Goal: Complete application form

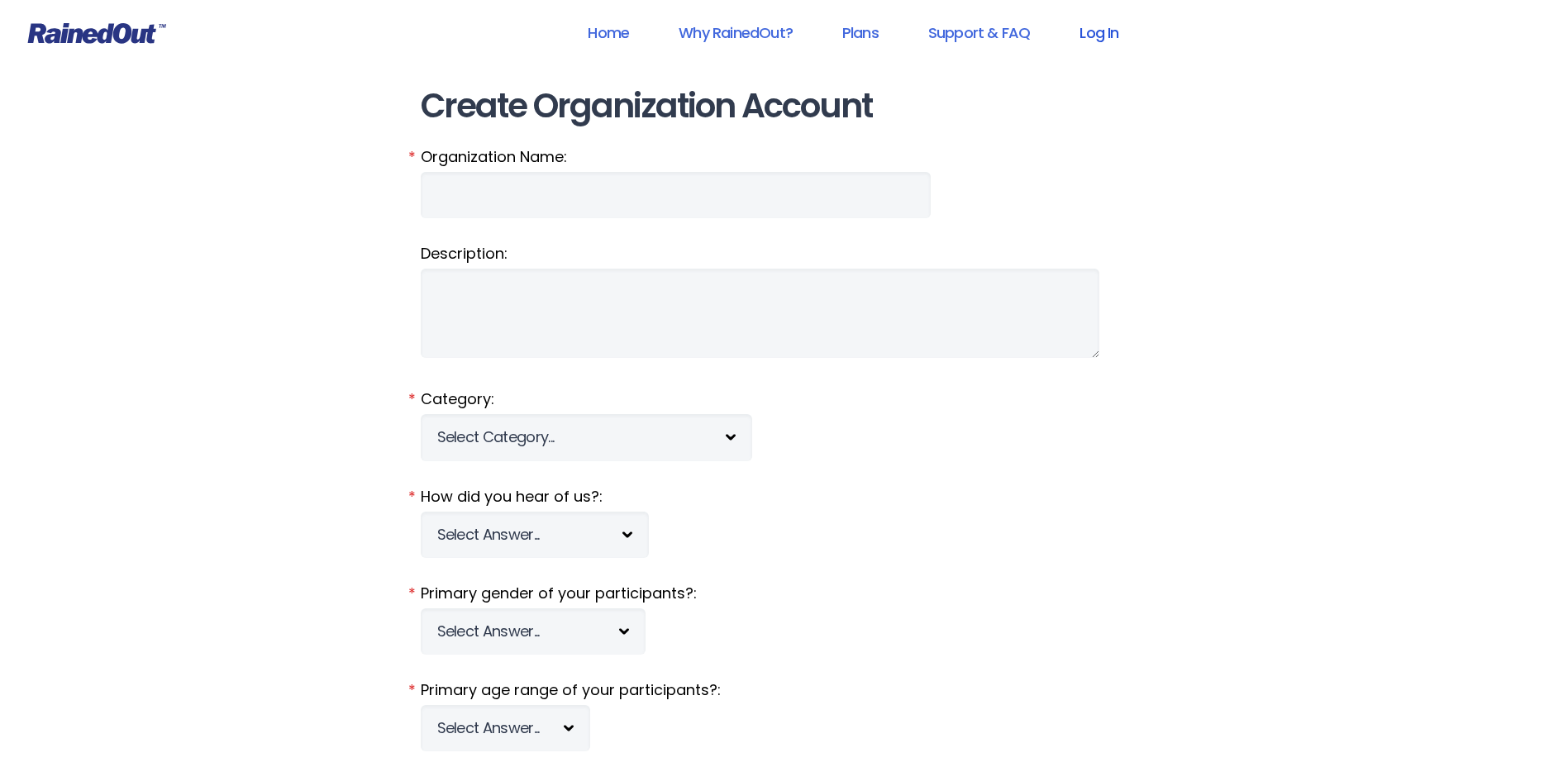
click at [1105, 34] on link "Log In" at bounding box center [1098, 33] width 82 height 38
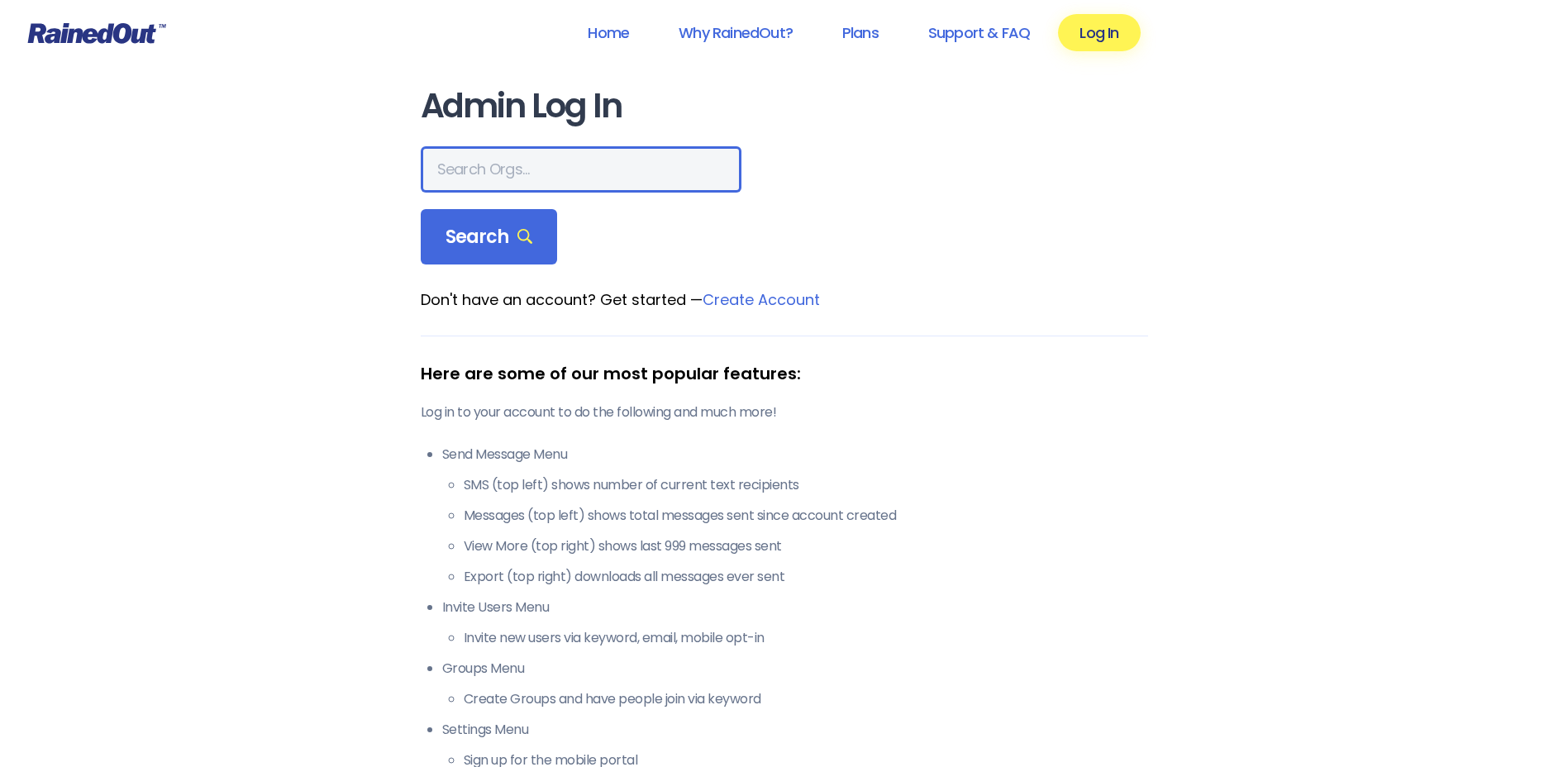
click at [542, 171] on input "text" at bounding box center [580, 169] width 320 height 46
type input "wcs"
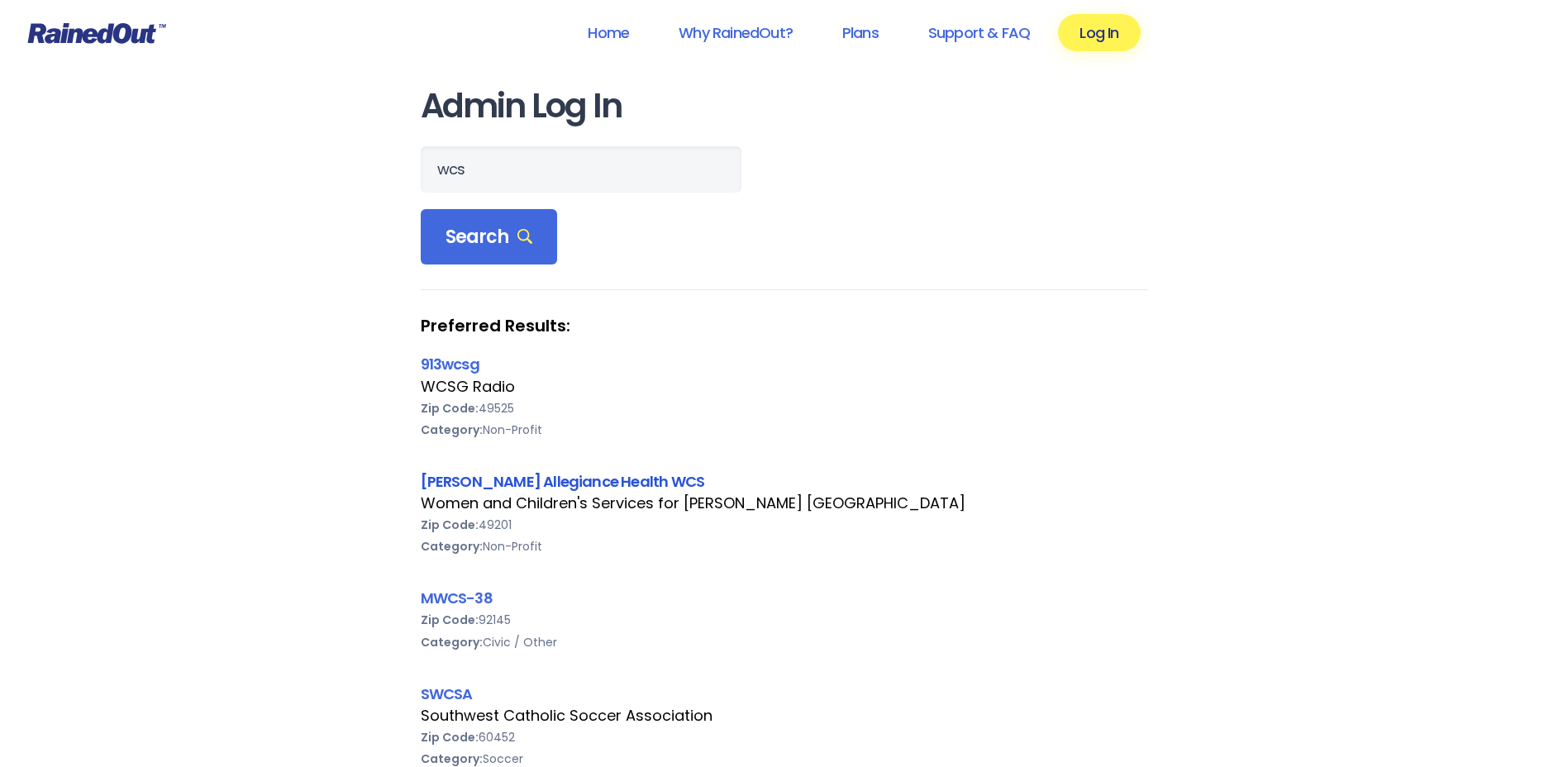
click at [454, 478] on link "[PERSON_NAME] Allegiance Health WCS" at bounding box center [563, 480] width 285 height 21
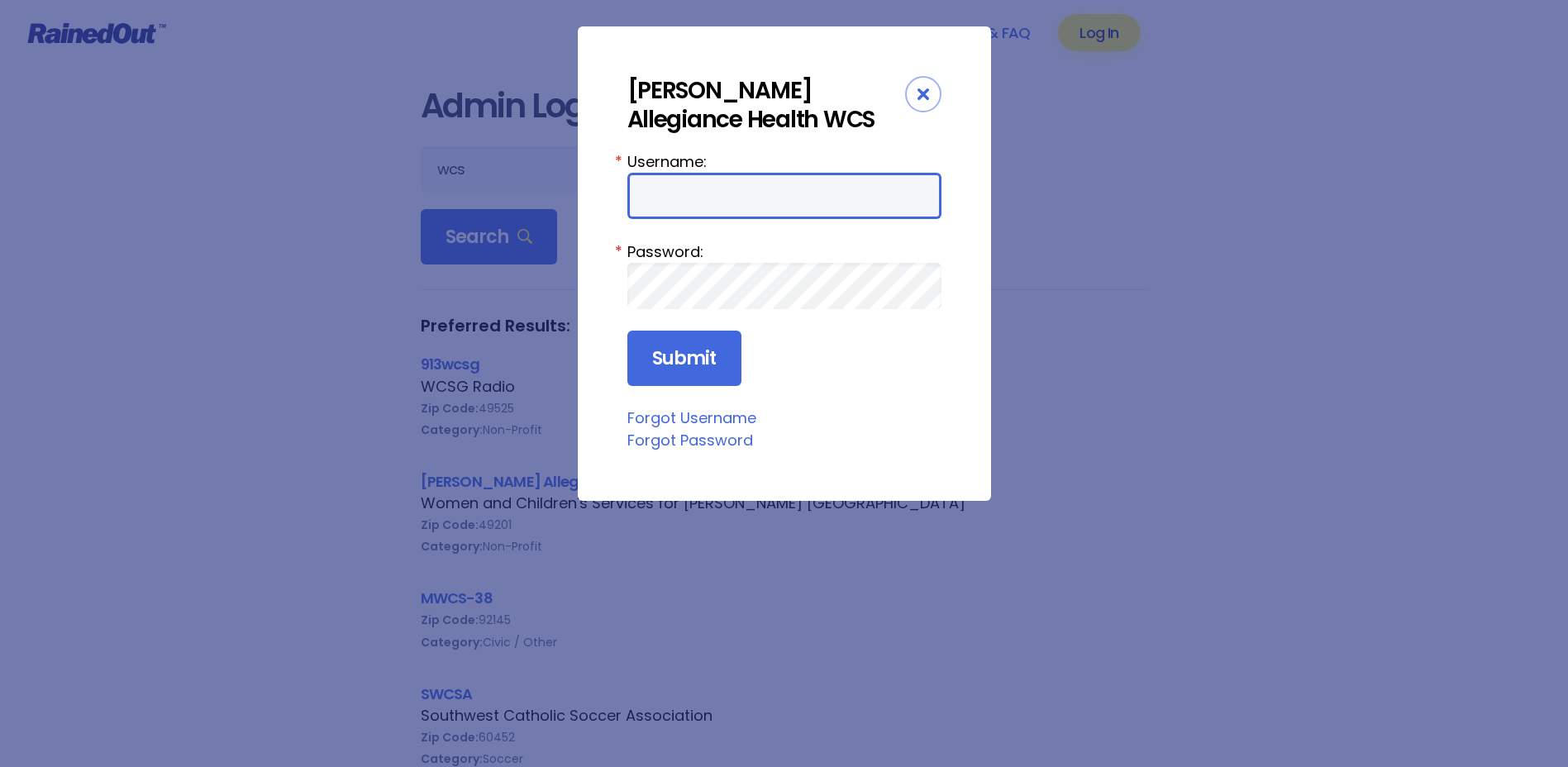
click at [718, 188] on input "Username:" at bounding box center [784, 196] width 314 height 46
type input "amercur1"
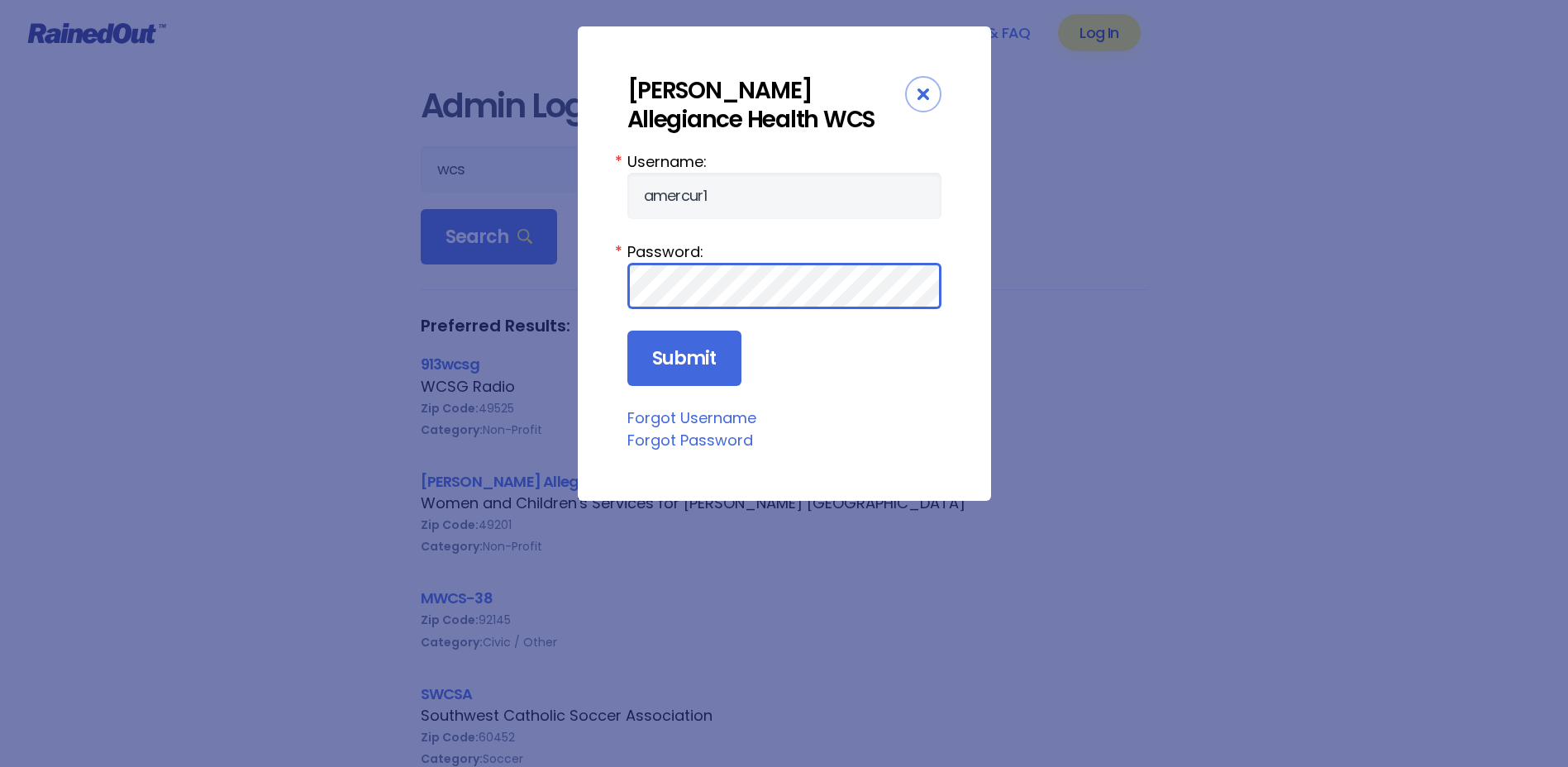
click at [627, 330] on input "Submit" at bounding box center [683, 358] width 114 height 56
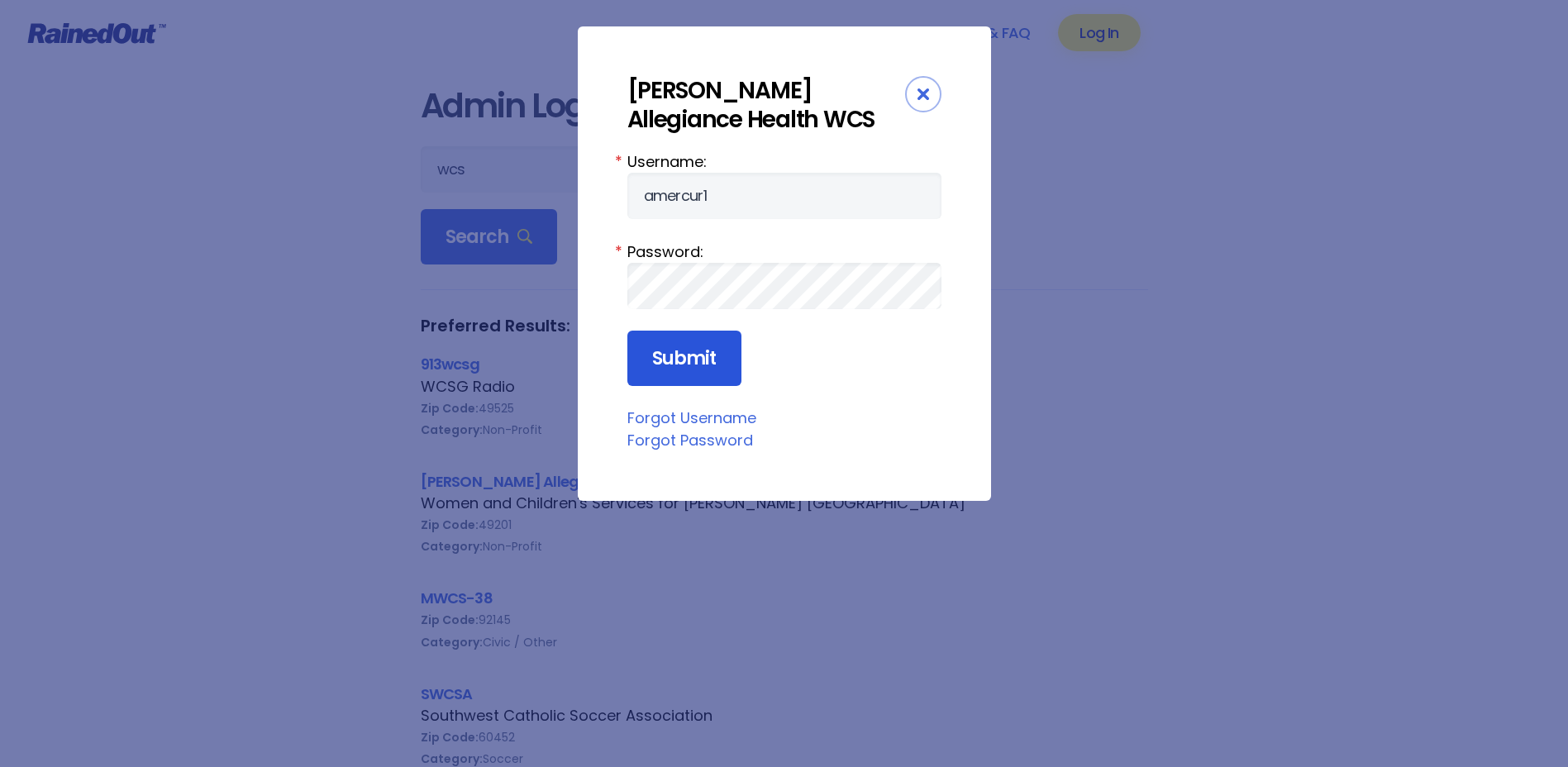
drag, startPoint x: 699, startPoint y: 355, endPoint x: 708, endPoint y: 356, distance: 9.1
click at [703, 357] on input "Submit" at bounding box center [683, 358] width 114 height 56
click at [922, 93] on icon "Close" at bounding box center [923, 94] width 12 height 12
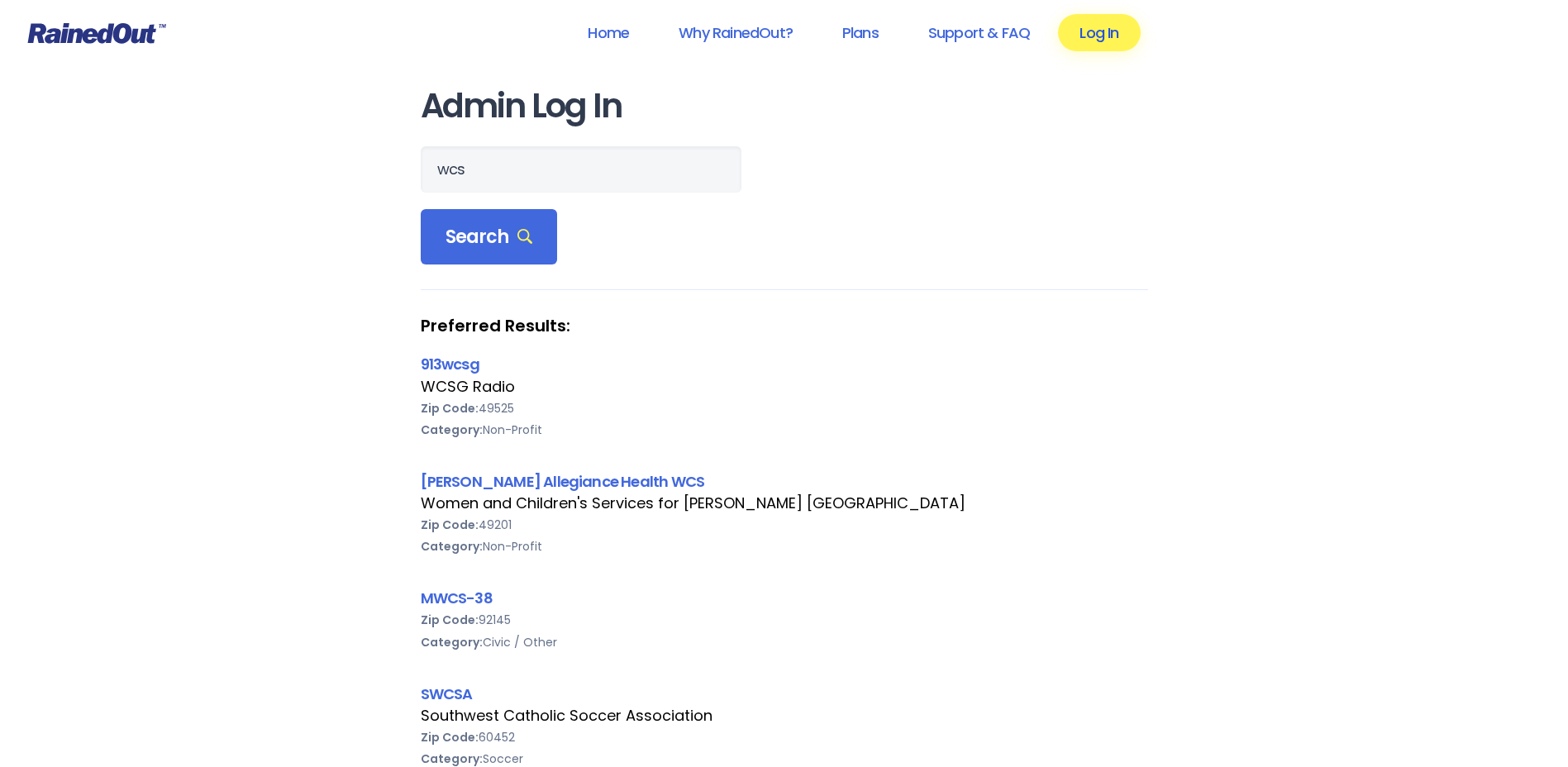
click at [1092, 38] on link "Log In" at bounding box center [1098, 33] width 82 height 38
click at [472, 481] on link "[PERSON_NAME] Allegiance Health WCS" at bounding box center [563, 480] width 285 height 21
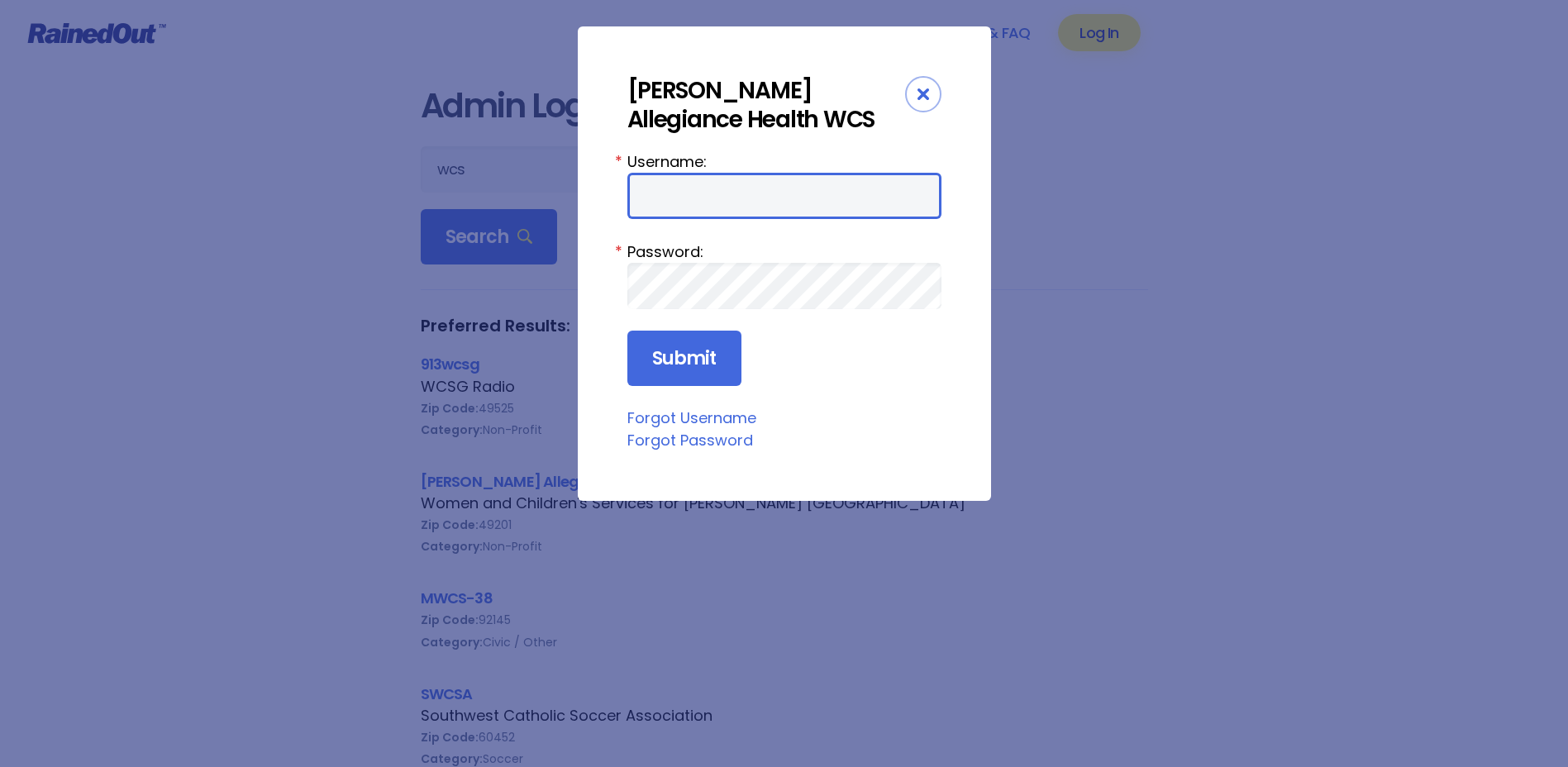
click at [671, 204] on input "Username:" at bounding box center [784, 196] width 314 height 46
type input "amercur1"
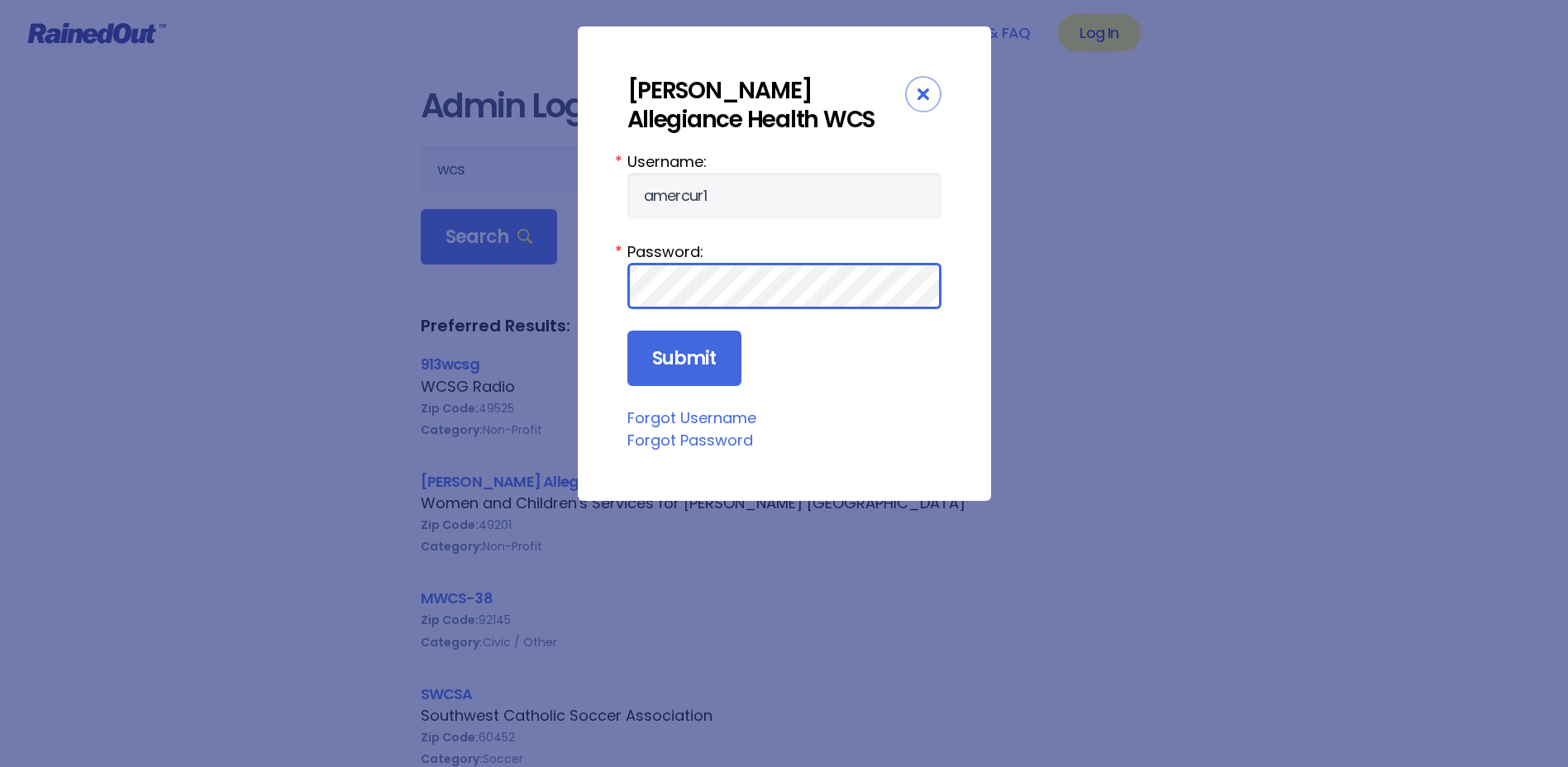
click at [627, 330] on input "Submit" at bounding box center [683, 358] width 114 height 56
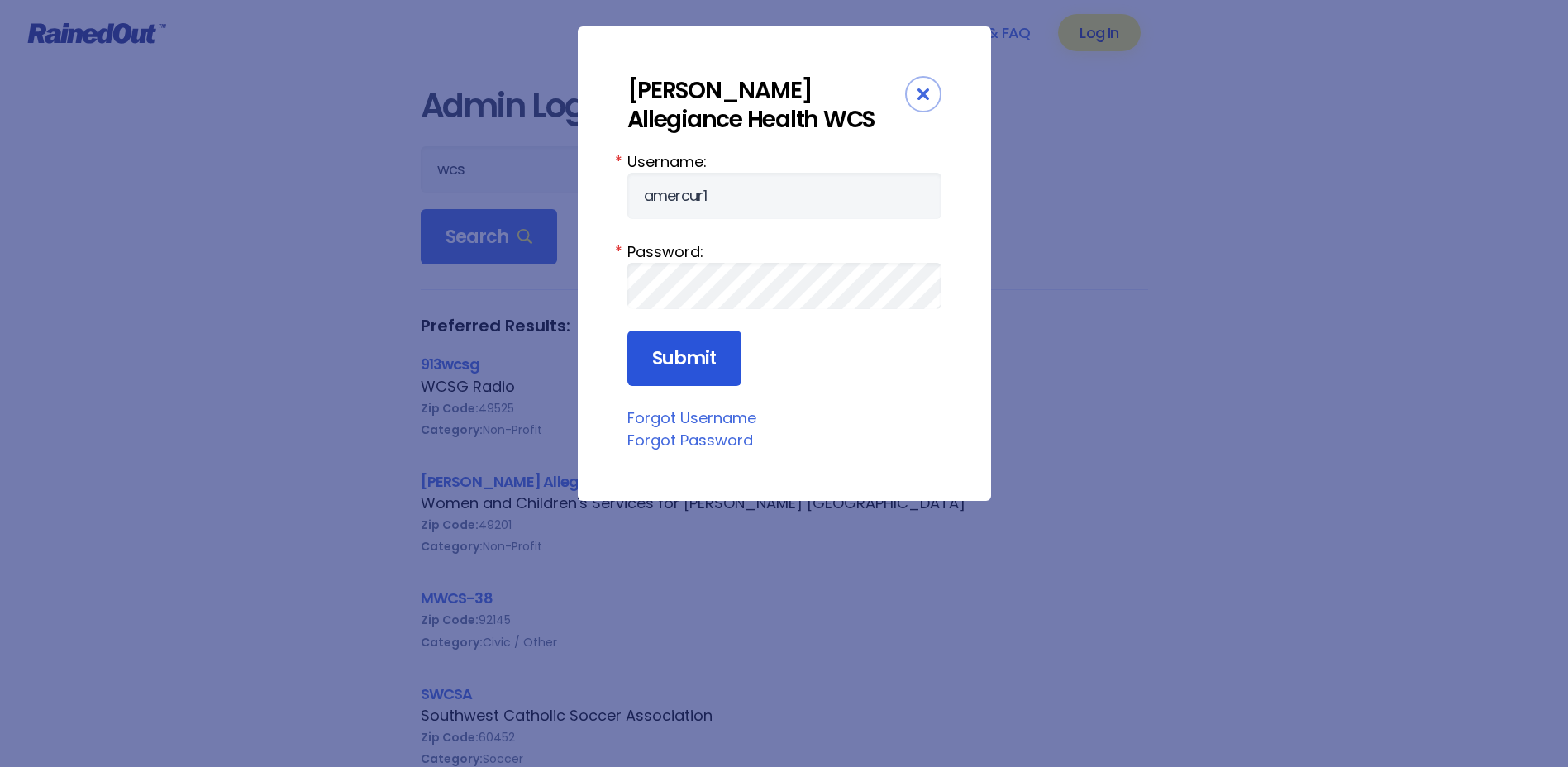
click at [702, 365] on input "Submit" at bounding box center [683, 358] width 114 height 56
